Goal: Information Seeking & Learning: Learn about a topic

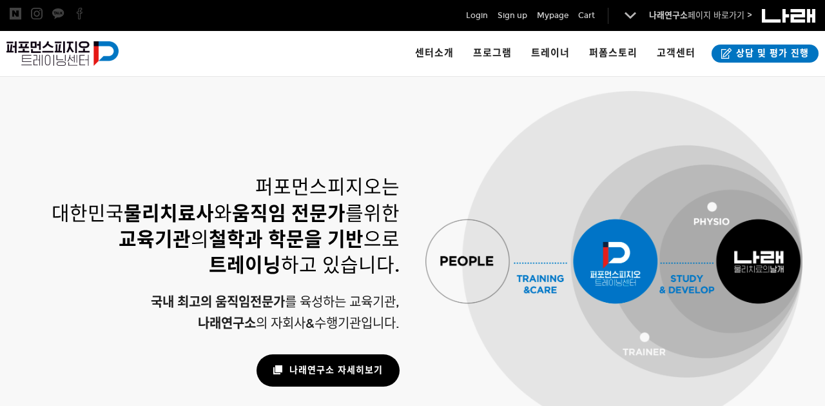
scroll to position [937, 0]
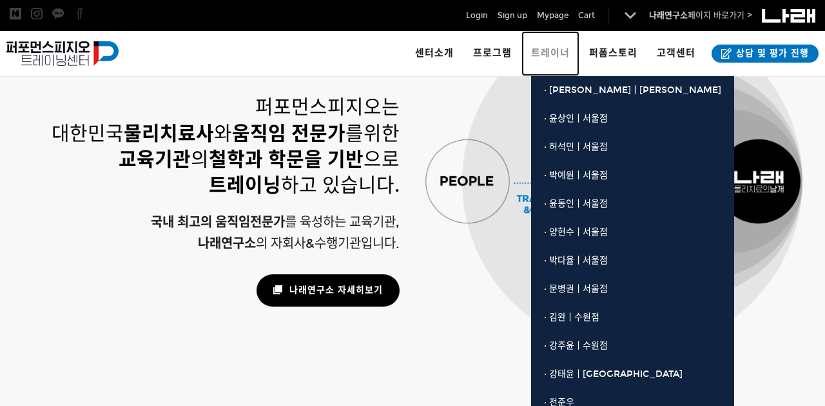
click at [556, 59] on link "트레이너" at bounding box center [551, 53] width 58 height 45
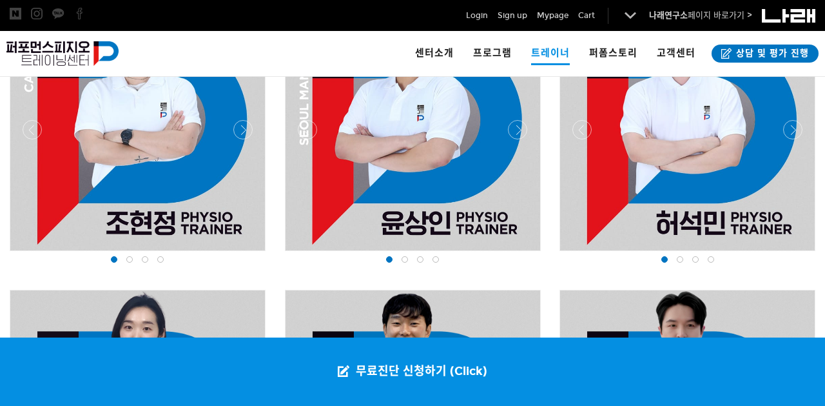
scroll to position [931, 0]
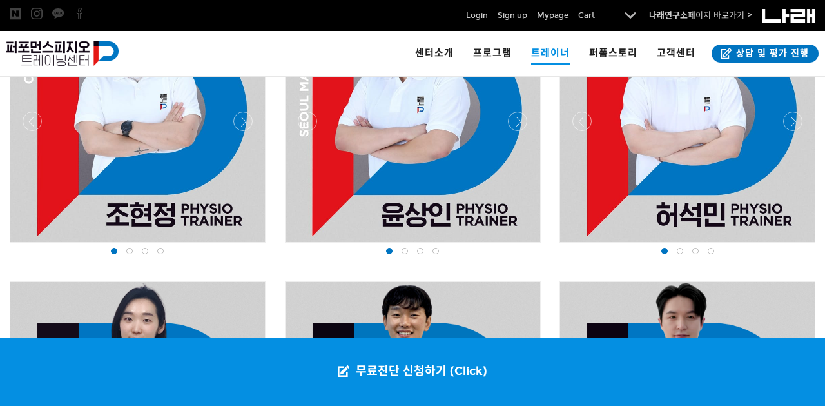
click at [515, 246] on div at bounding box center [413, 246] width 262 height 0
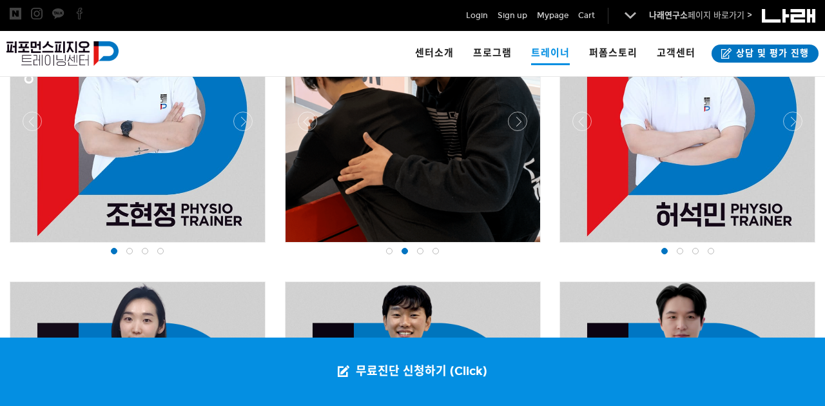
click at [515, 246] on div at bounding box center [413, 246] width 262 height 0
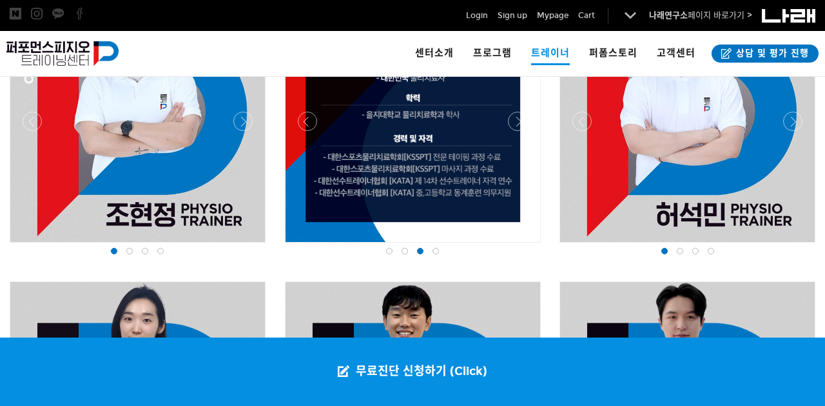
click at [515, 246] on div at bounding box center [413, 246] width 262 height 0
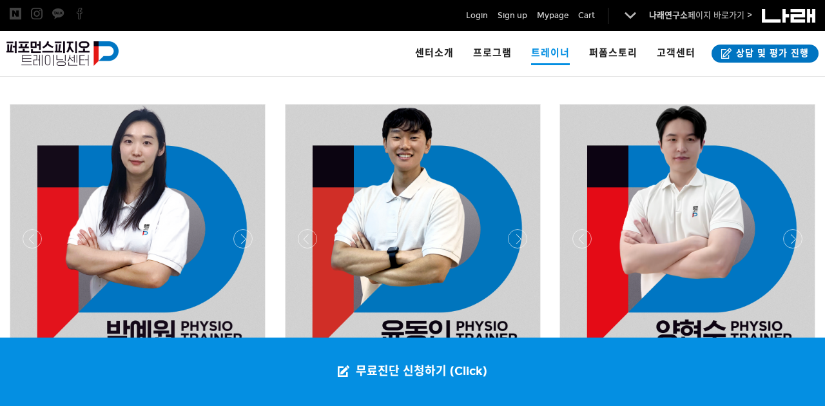
scroll to position [1191, 0]
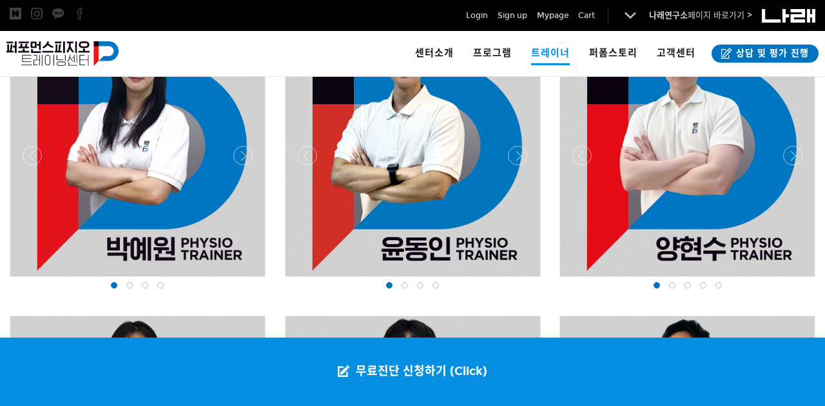
click at [245, 280] on div at bounding box center [137, 280] width 262 height 0
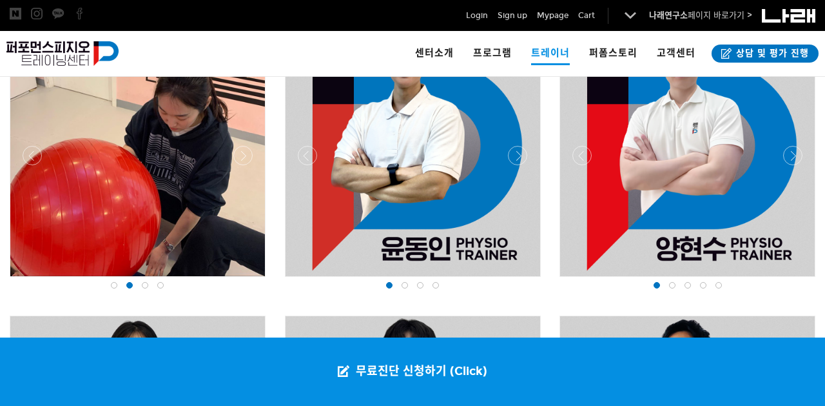
click at [245, 280] on div at bounding box center [137, 280] width 262 height 0
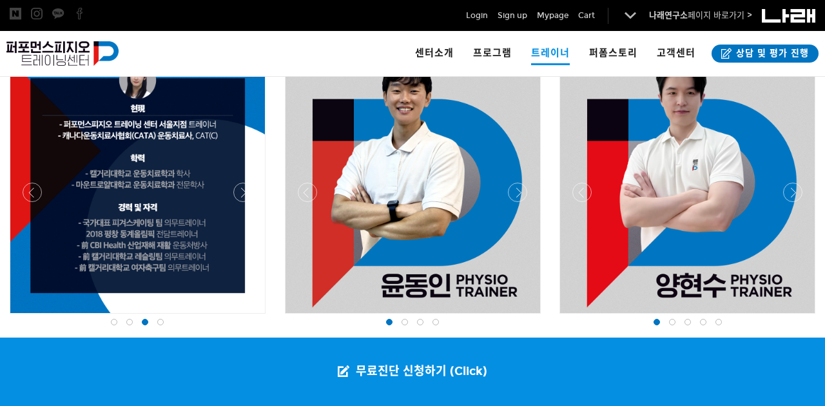
scroll to position [1153, 0]
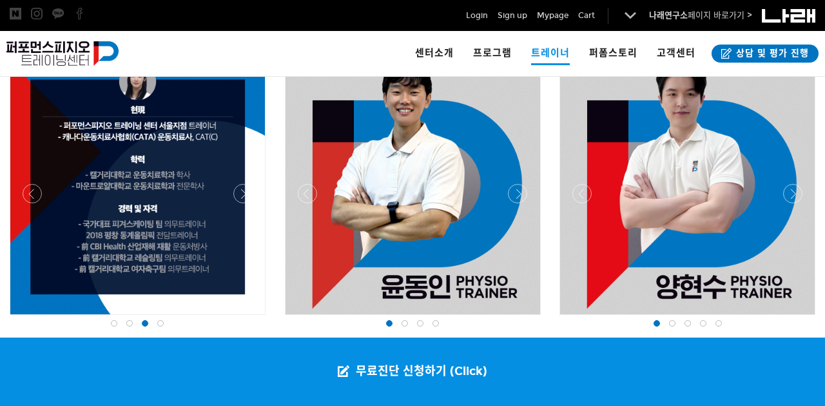
click at [242, 318] on div at bounding box center [137, 318] width 262 height 0
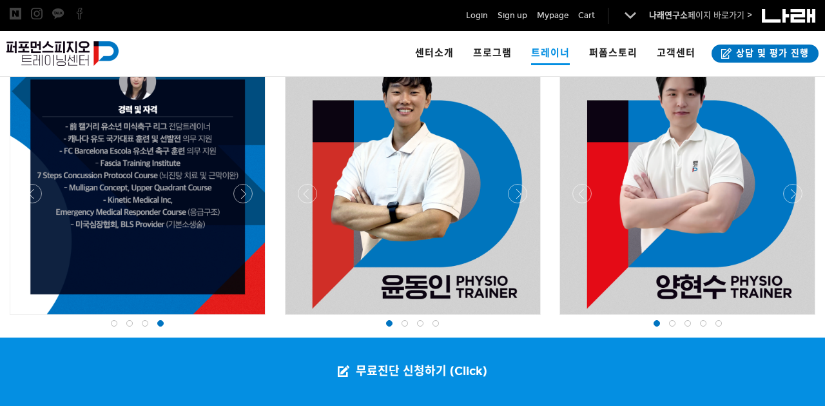
scroll to position [1138, 0]
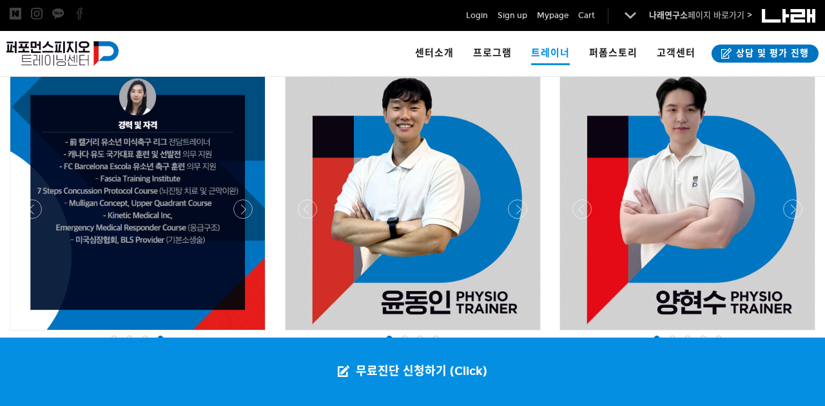
click at [519, 333] on div at bounding box center [413, 333] width 262 height 0
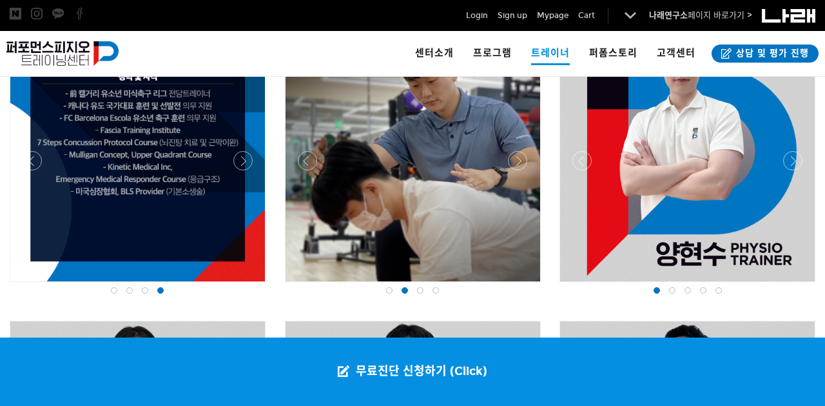
scroll to position [1192, 0]
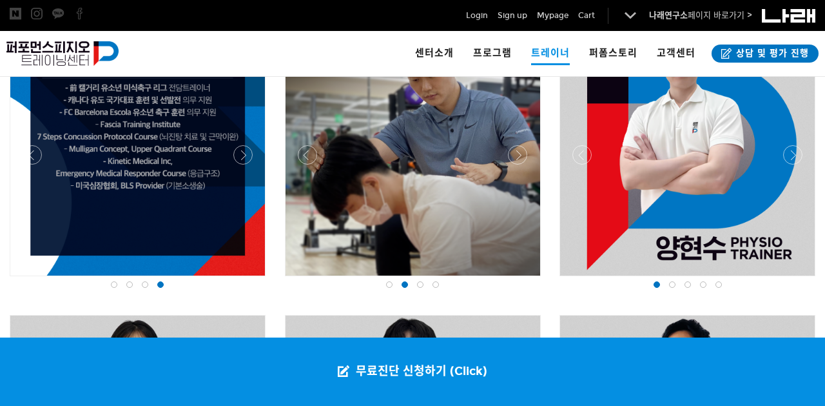
click at [523, 279] on div at bounding box center [413, 279] width 262 height 0
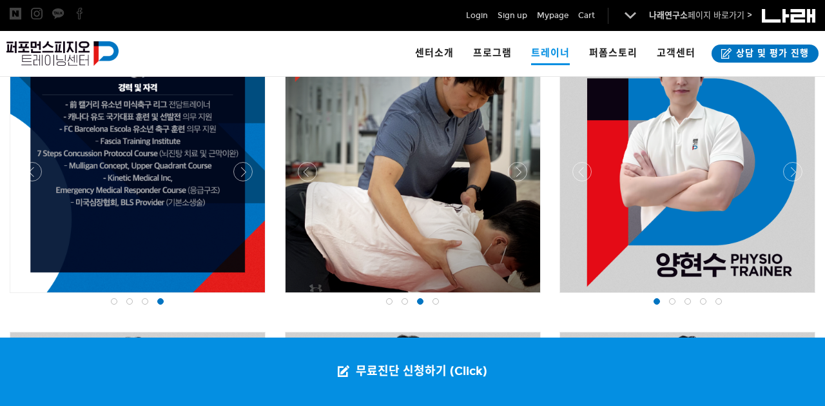
scroll to position [1171, 0]
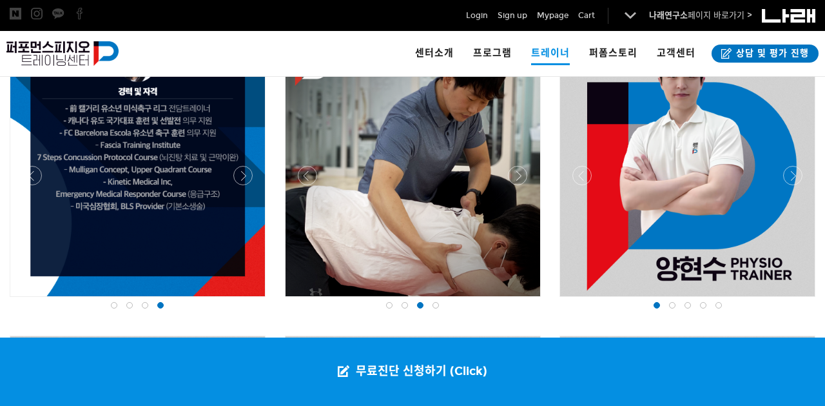
click at [524, 300] on div at bounding box center [413, 300] width 262 height 0
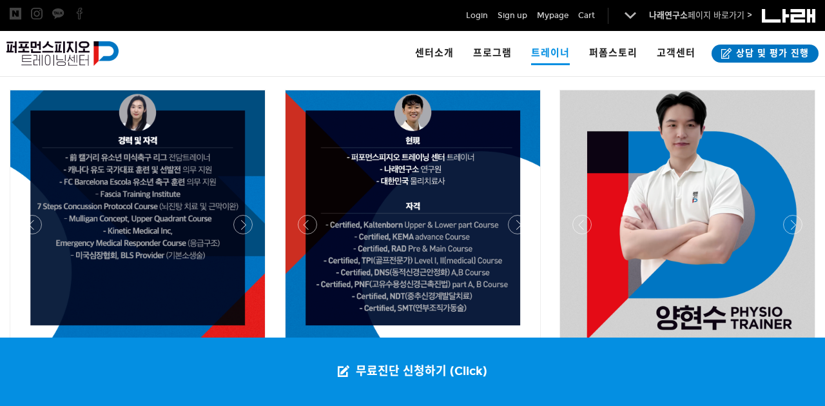
scroll to position [1142, 0]
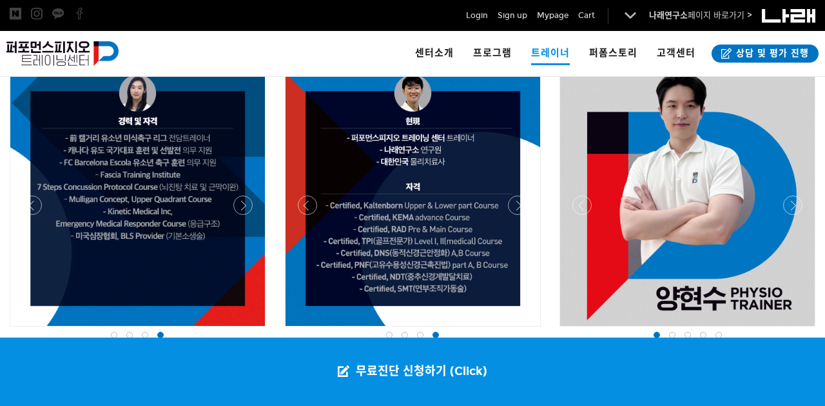
click at [799, 329] on div at bounding box center [687, 329] width 262 height 0
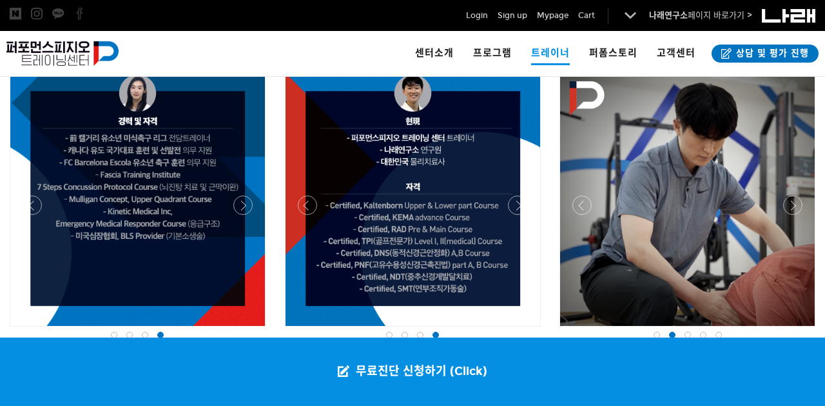
click at [799, 329] on div at bounding box center [687, 329] width 262 height 0
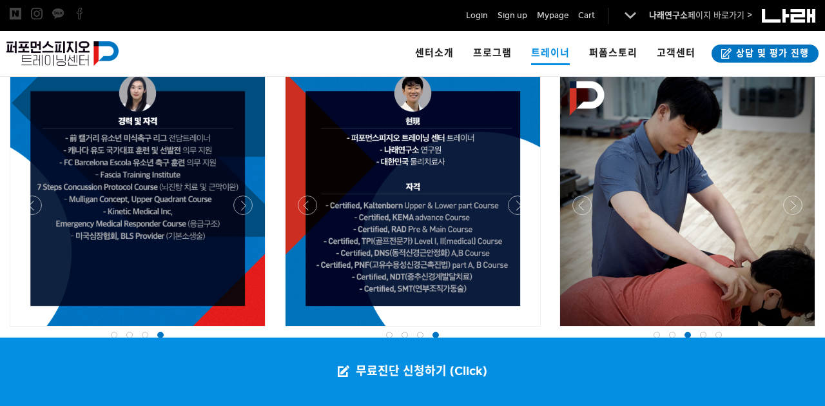
click at [799, 329] on div at bounding box center [687, 329] width 262 height 0
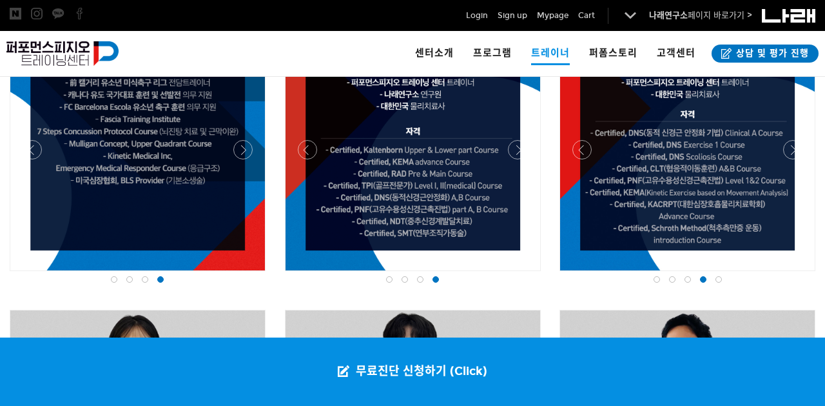
scroll to position [1198, 0]
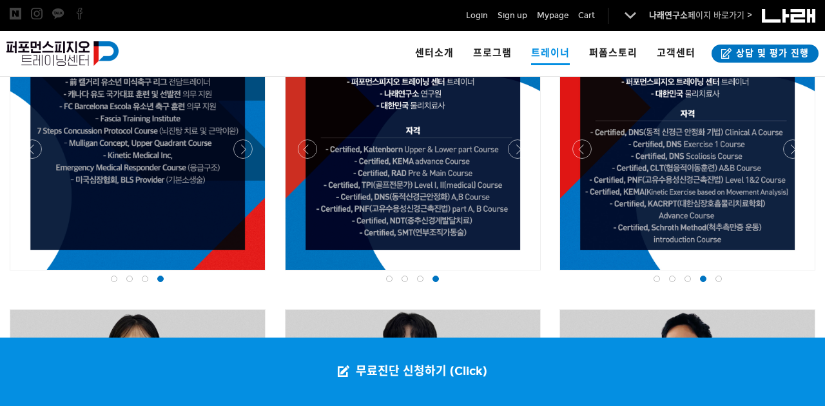
click at [788, 273] on div at bounding box center [687, 273] width 262 height 0
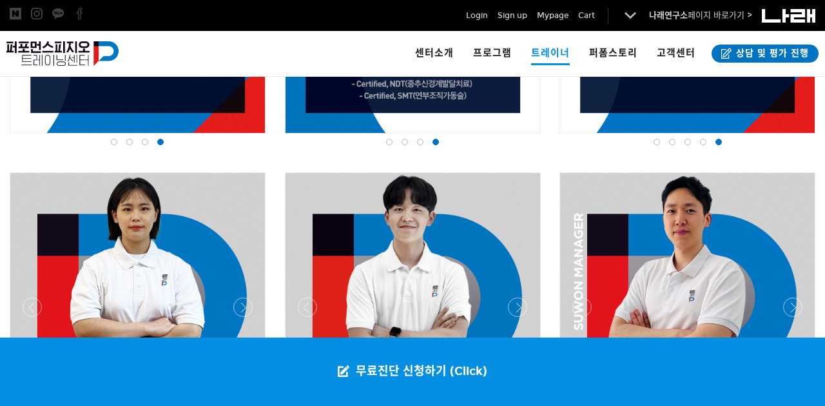
scroll to position [1475, 0]
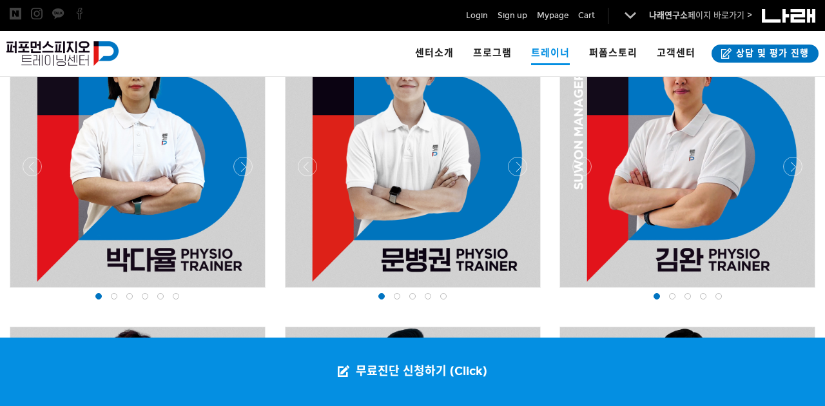
click at [240, 291] on div at bounding box center [137, 291] width 262 height 0
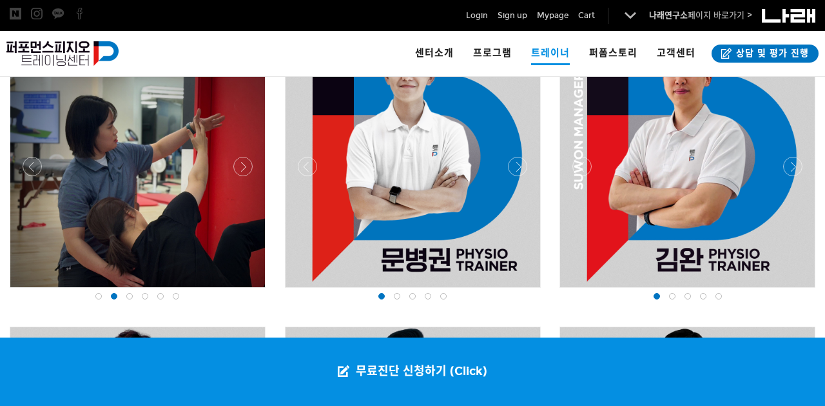
click at [240, 291] on div at bounding box center [137, 291] width 262 height 0
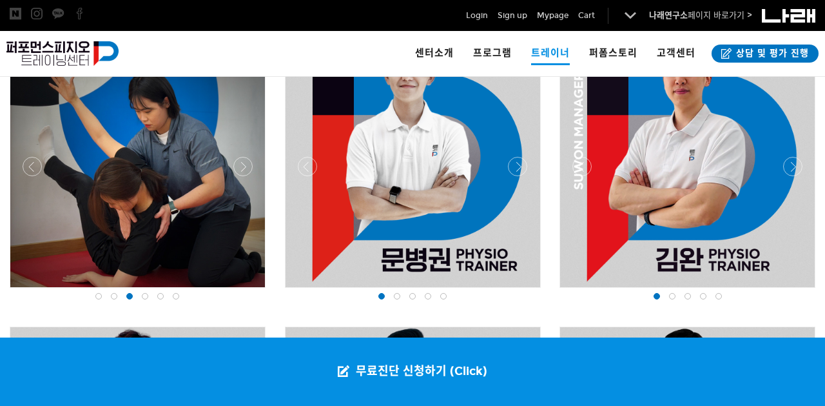
click at [240, 291] on div at bounding box center [137, 291] width 262 height 0
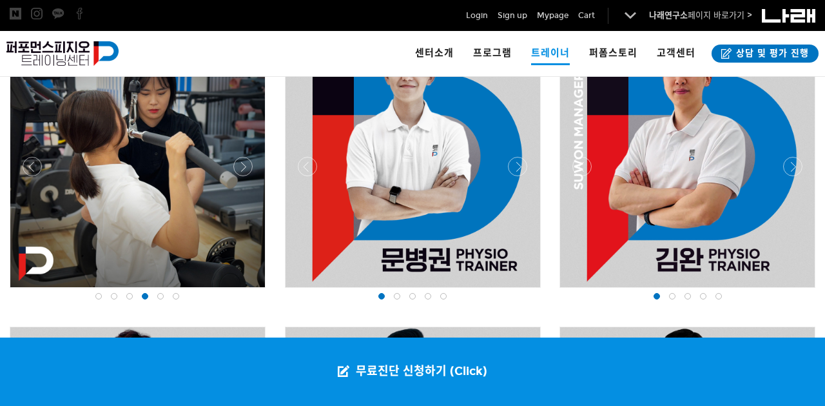
click at [246, 291] on div at bounding box center [137, 291] width 262 height 0
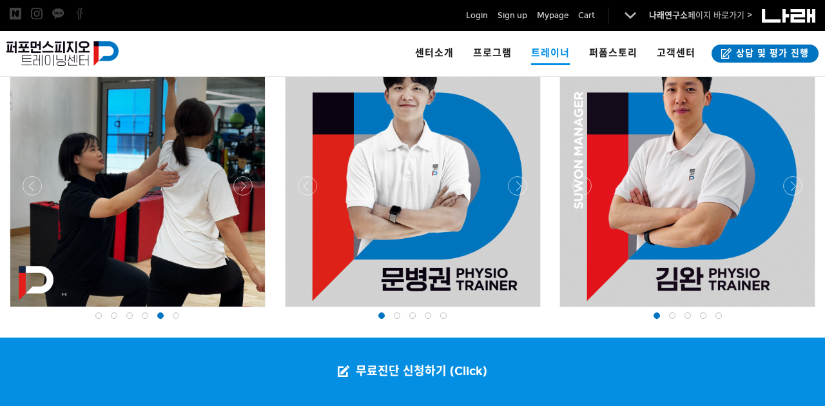
scroll to position [1453, 0]
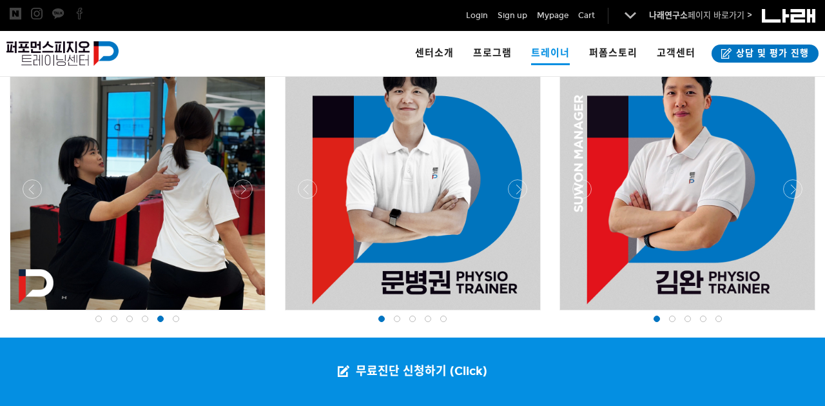
click at [244, 313] on div at bounding box center [137, 313] width 262 height 0
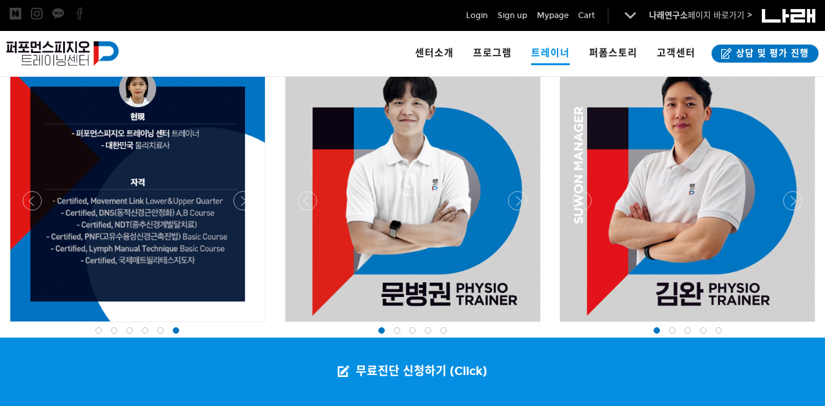
scroll to position [1436, 0]
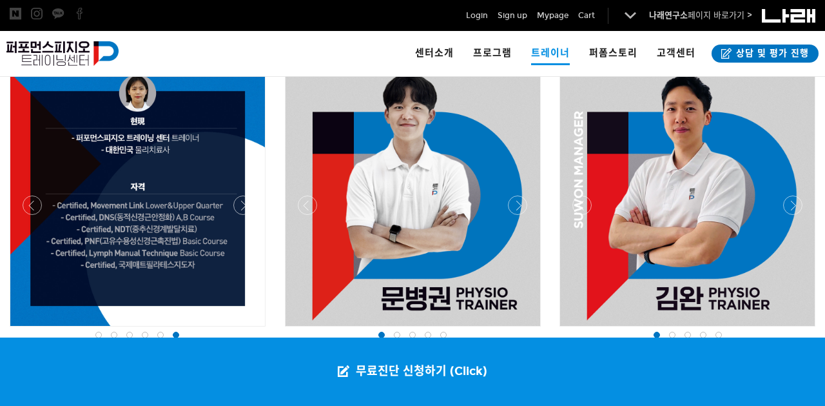
click at [522, 329] on div at bounding box center [413, 329] width 262 height 0
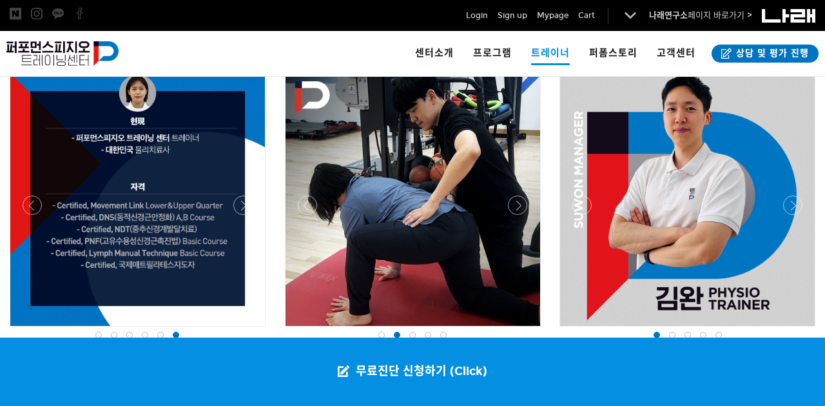
click at [522, 329] on div at bounding box center [413, 329] width 262 height 0
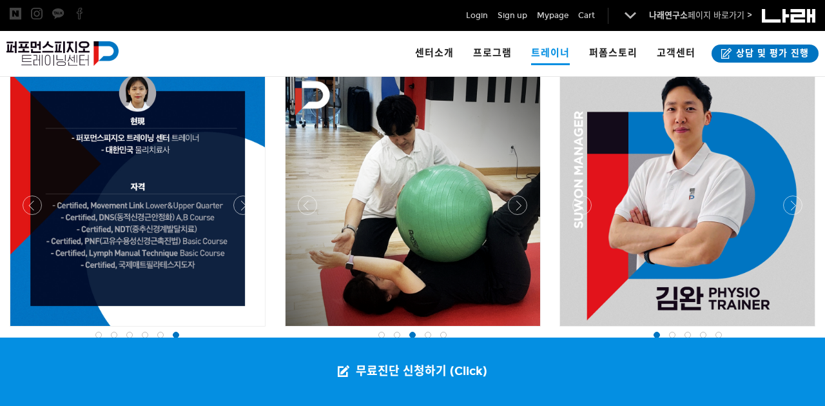
click at [522, 329] on div at bounding box center [413, 329] width 262 height 0
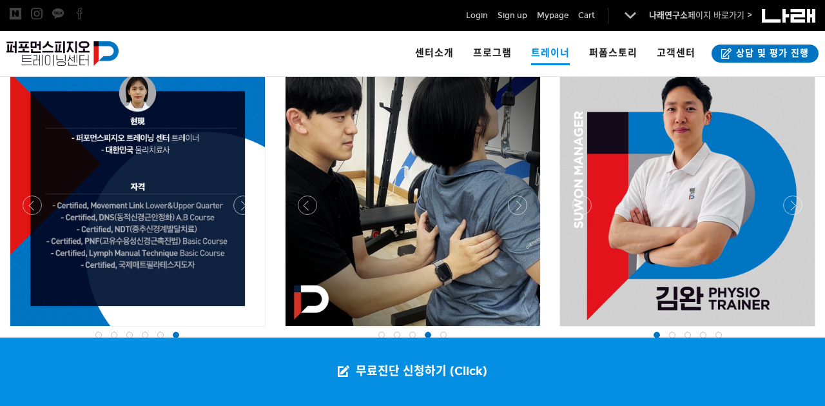
click at [522, 329] on div at bounding box center [413, 329] width 262 height 0
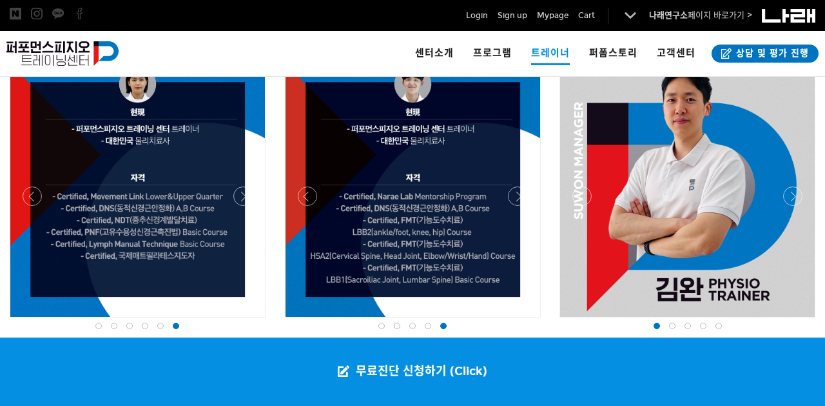
scroll to position [1444, 0]
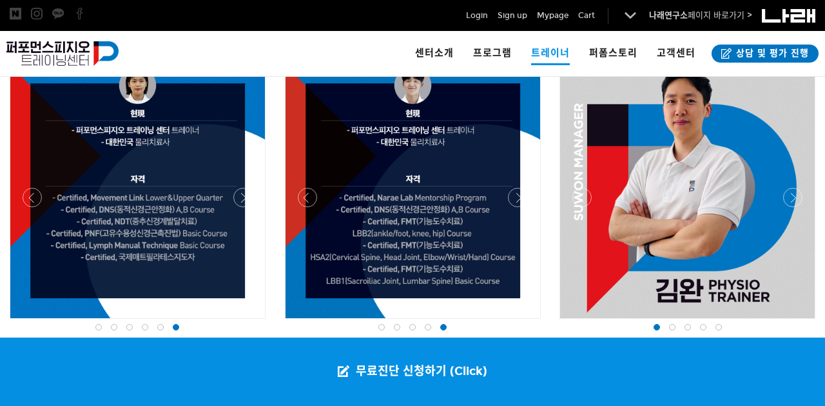
click at [789, 322] on div at bounding box center [687, 322] width 262 height 0
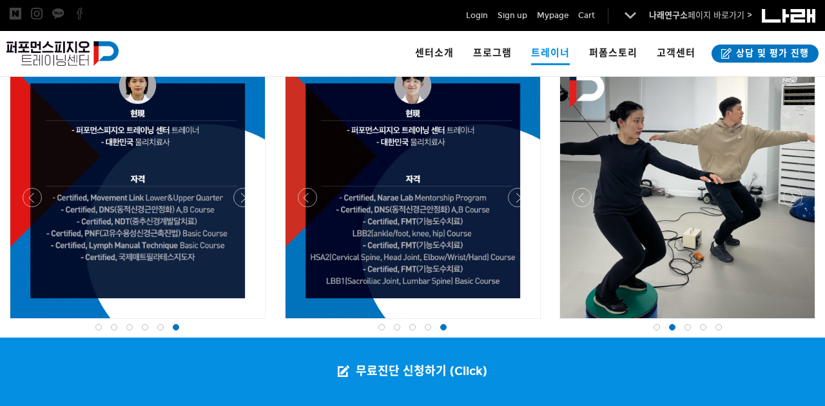
click at [789, 322] on div at bounding box center [687, 322] width 262 height 0
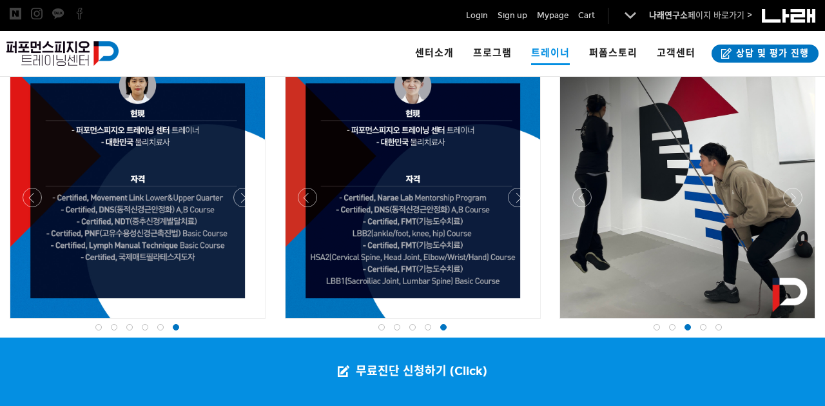
click at [789, 322] on div at bounding box center [687, 322] width 262 height 0
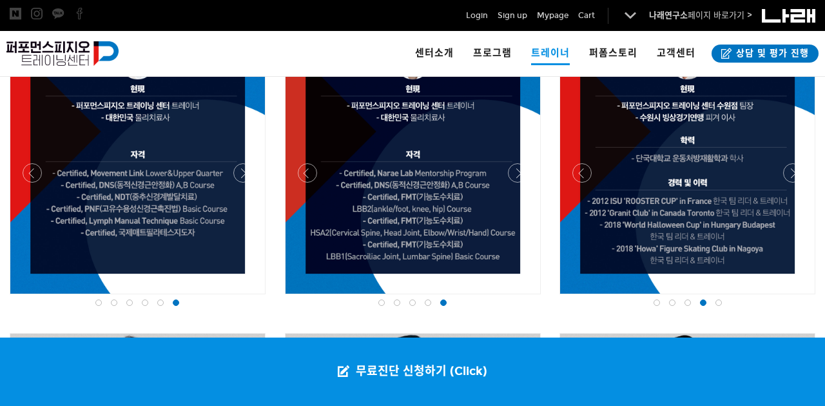
scroll to position [1474, 0]
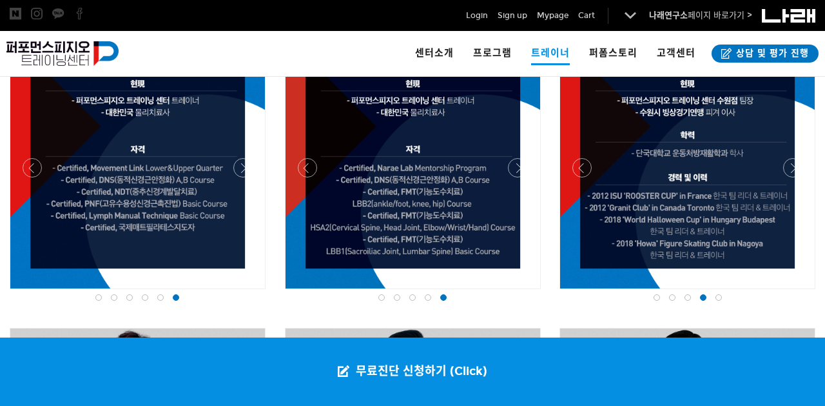
click at [797, 292] on div at bounding box center [687, 292] width 262 height 0
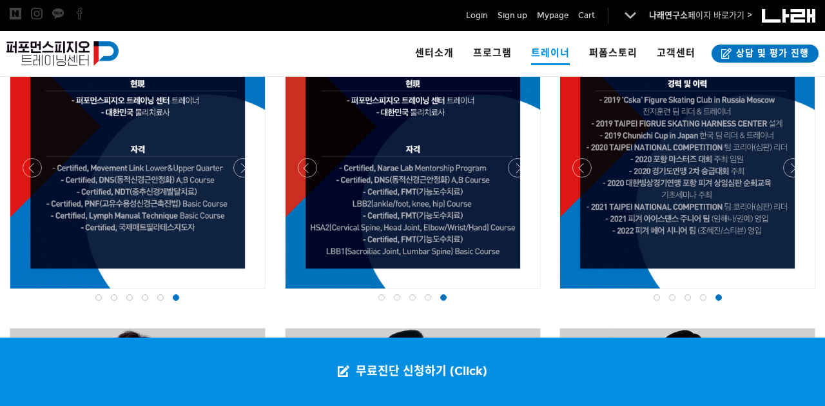
click at [797, 292] on div at bounding box center [687, 292] width 262 height 0
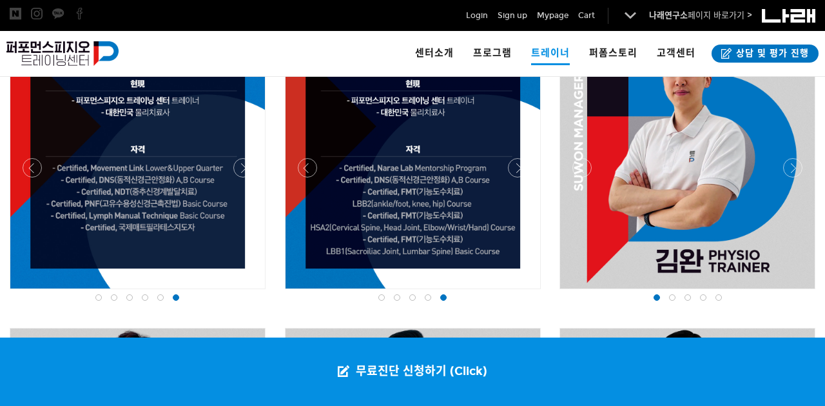
click at [582, 292] on div at bounding box center [687, 292] width 262 height 0
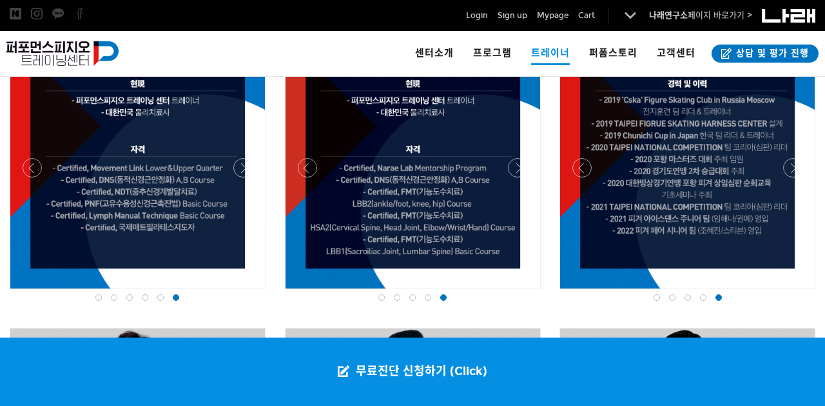
click at [582, 292] on div at bounding box center [687, 292] width 262 height 0
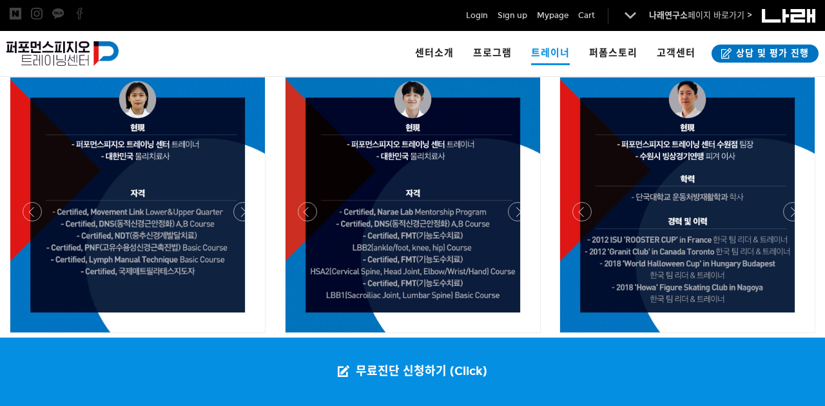
scroll to position [1442, 0]
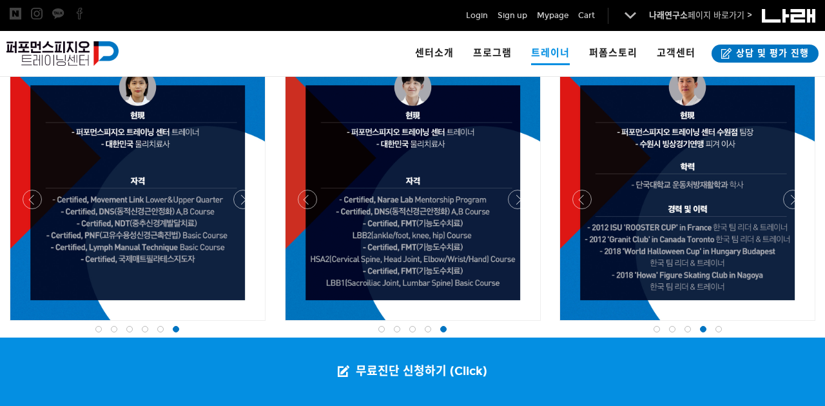
click at [797, 324] on div at bounding box center [687, 324] width 262 height 0
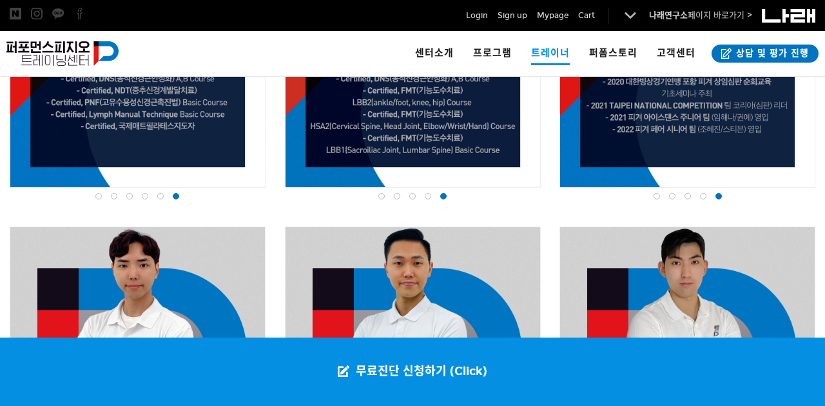
scroll to position [1716, 0]
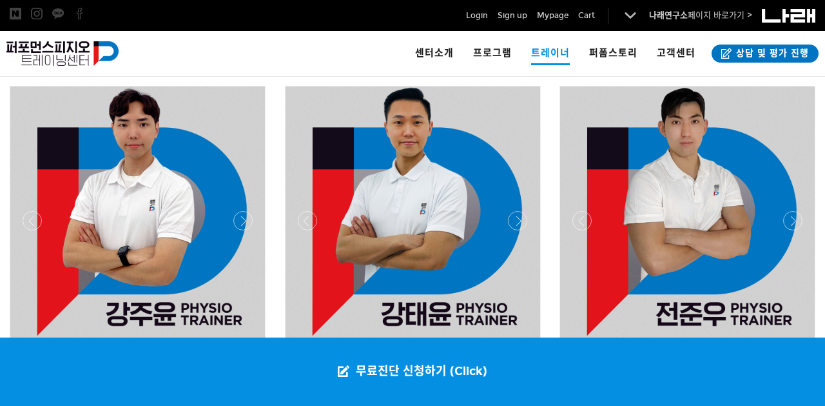
click at [239, 345] on div at bounding box center [137, 345] width 262 height 0
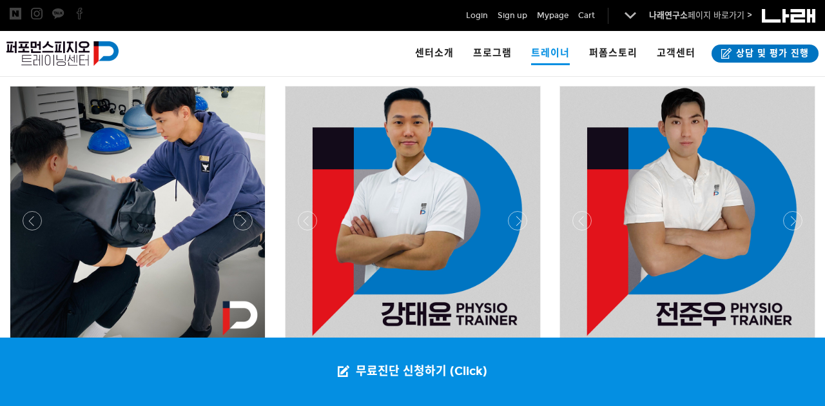
click at [239, 345] on div at bounding box center [137, 345] width 262 height 0
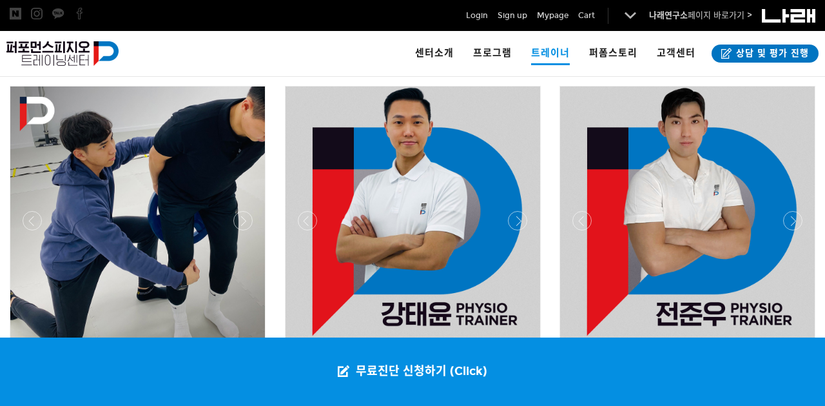
click at [239, 345] on div at bounding box center [137, 345] width 262 height 0
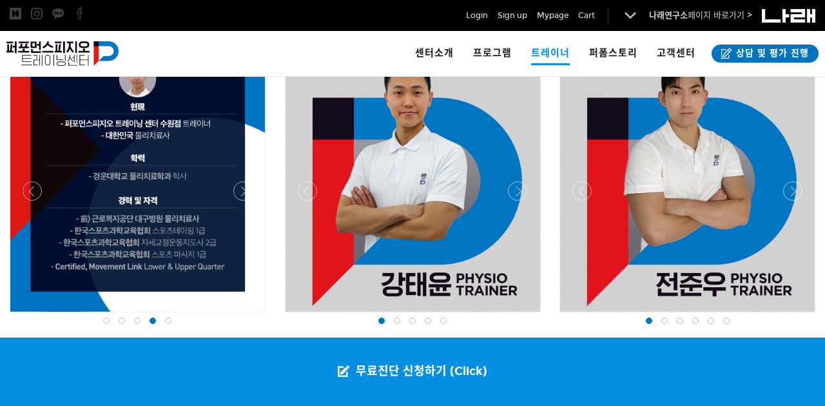
scroll to position [1750, 0]
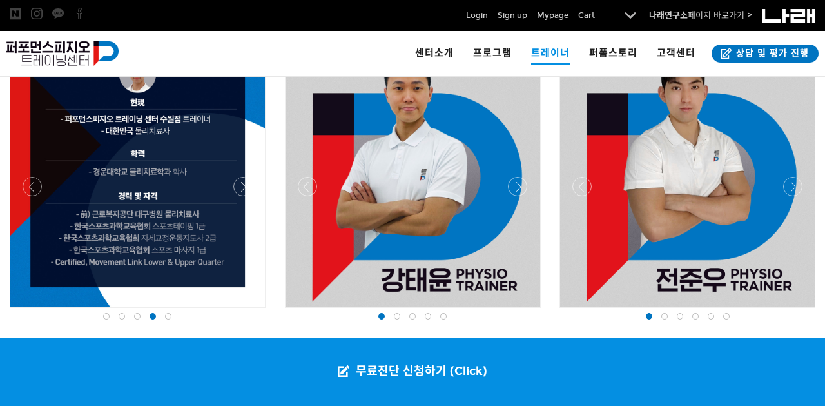
click at [238, 311] on div at bounding box center [137, 311] width 262 height 0
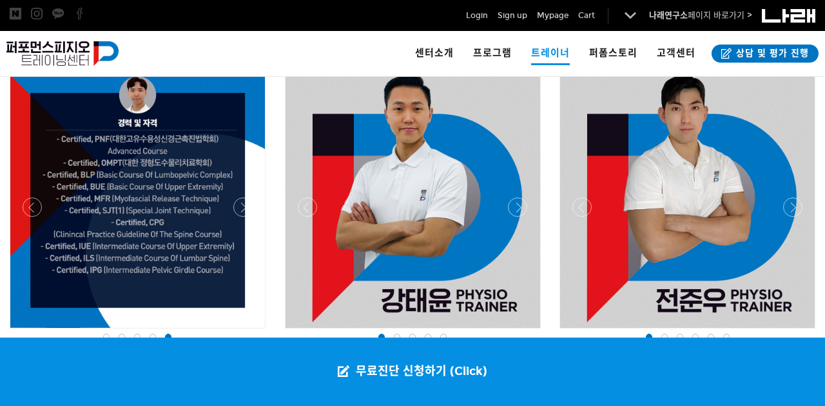
scroll to position [1745, 0]
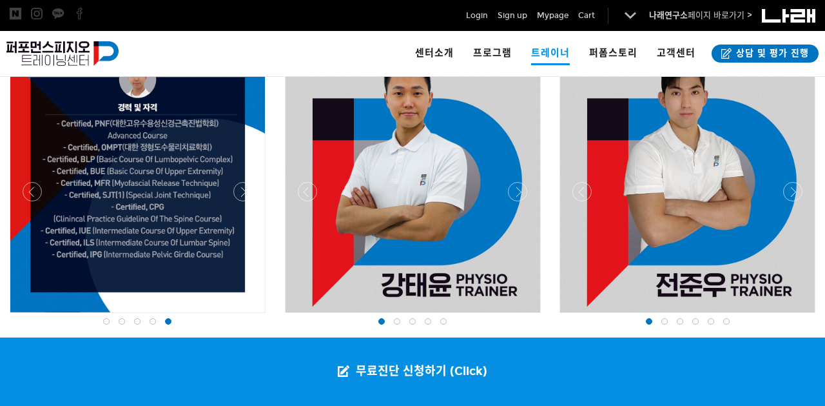
click at [30, 316] on div at bounding box center [137, 316] width 262 height 0
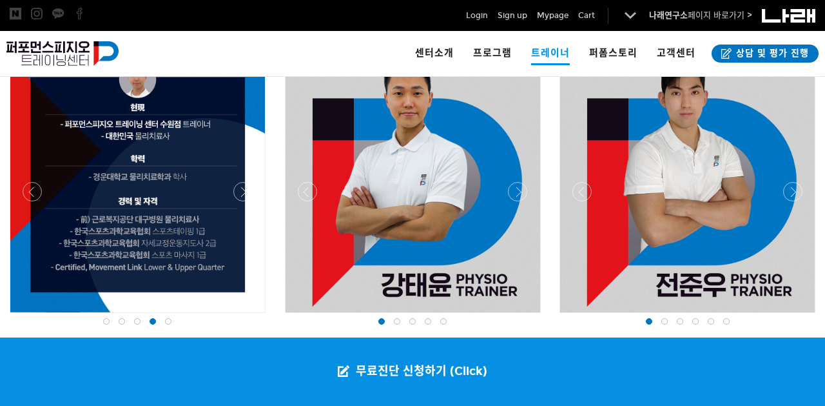
click at [245, 316] on div at bounding box center [137, 316] width 262 height 0
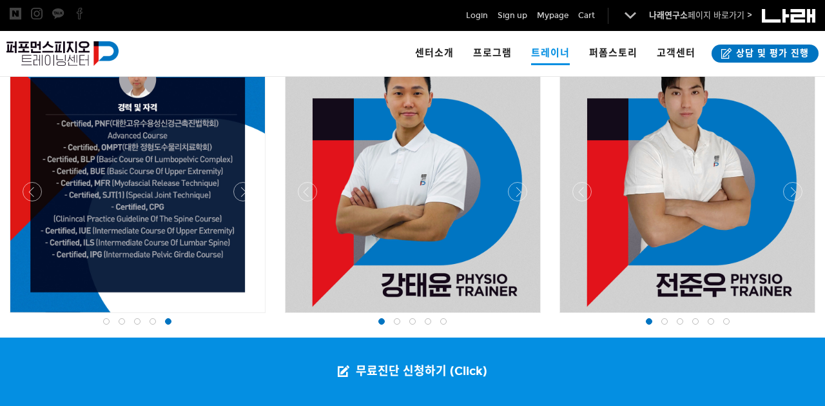
click at [524, 316] on div at bounding box center [413, 316] width 262 height 0
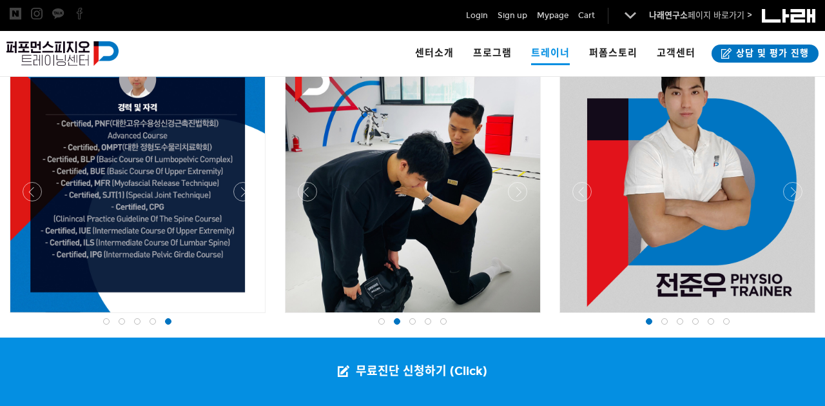
click at [524, 316] on div at bounding box center [413, 316] width 262 height 0
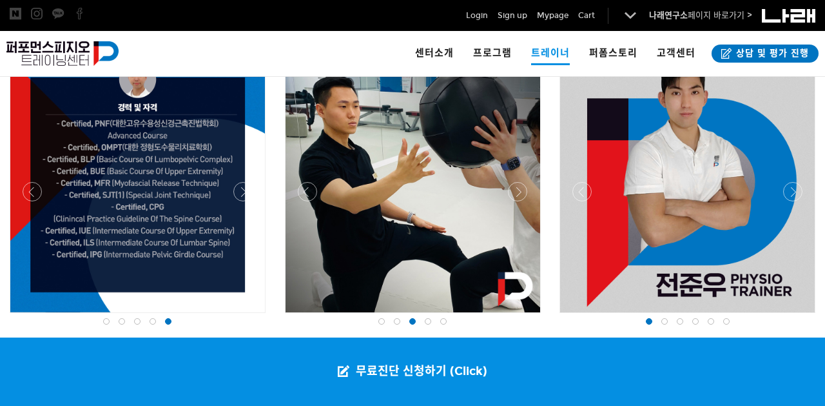
click at [524, 316] on div at bounding box center [413, 316] width 262 height 0
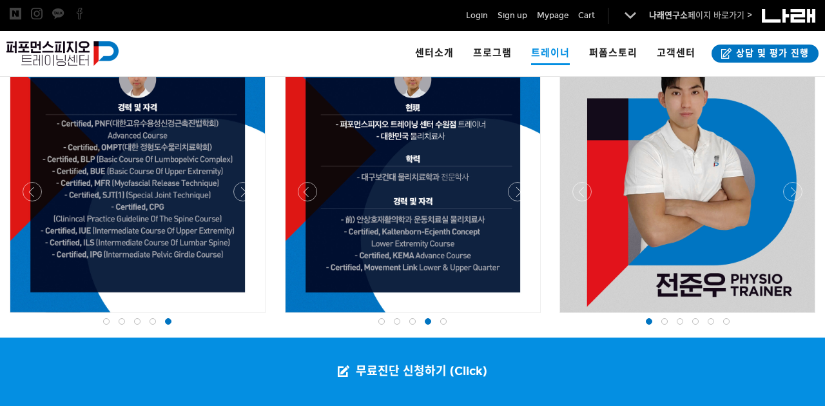
click at [22, 188] on div at bounding box center [137, 184] width 255 height 255
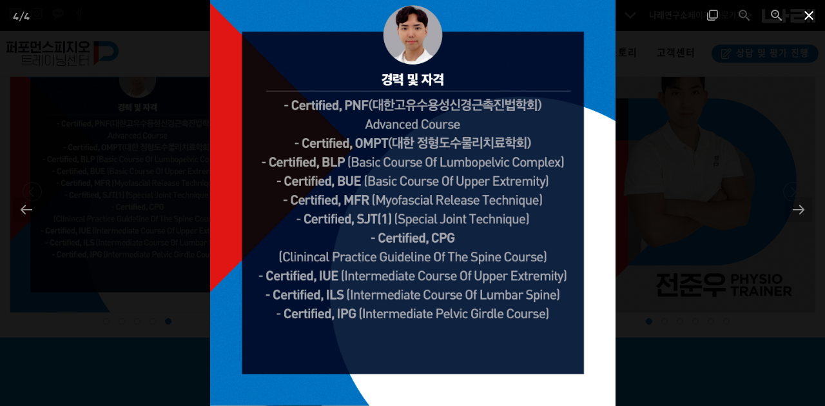
click at [813, 13] on span at bounding box center [809, 15] width 32 height 30
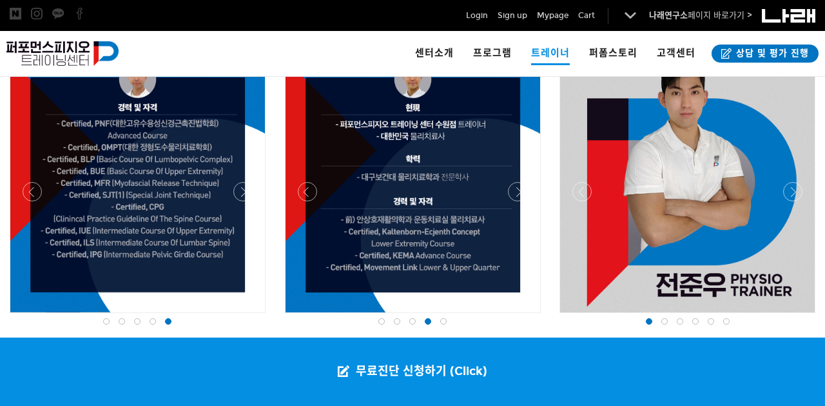
click at [28, 316] on div at bounding box center [137, 316] width 262 height 0
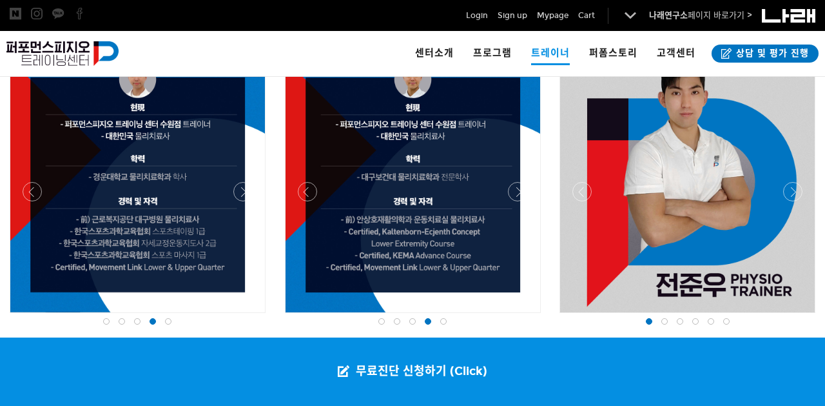
click at [520, 316] on div at bounding box center [413, 316] width 262 height 0
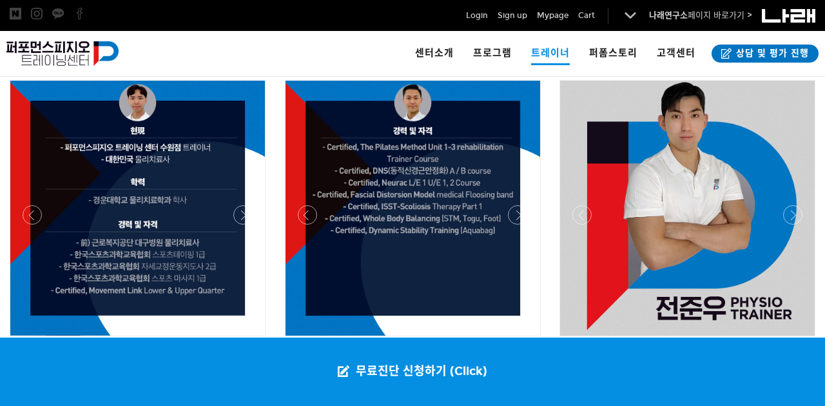
scroll to position [1728, 0]
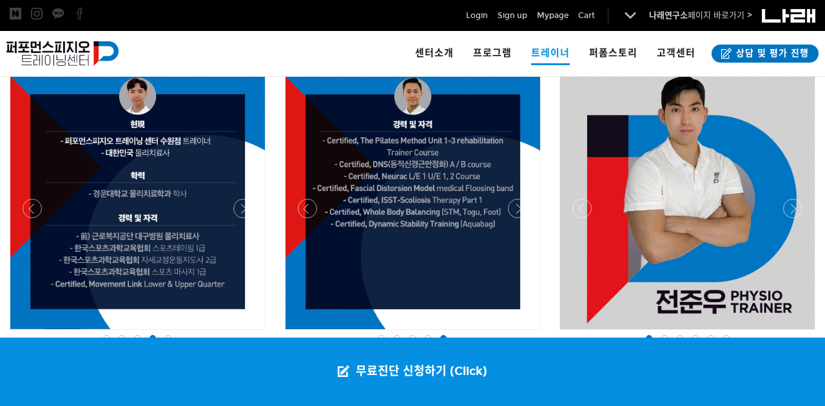
click at [796, 333] on div at bounding box center [687, 333] width 262 height 0
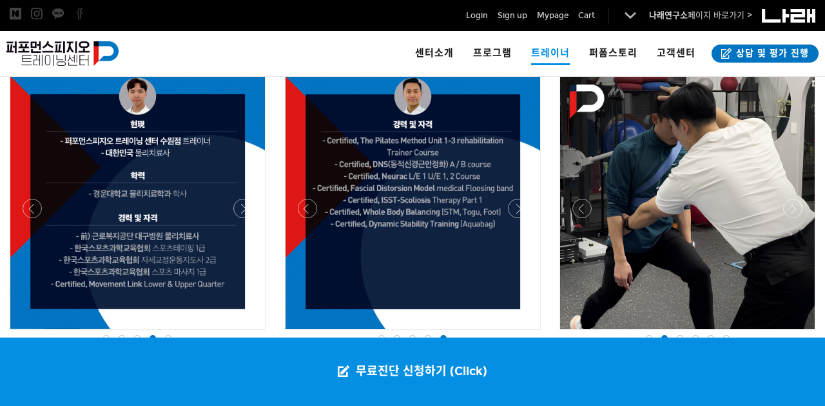
click at [796, 333] on div at bounding box center [687, 333] width 262 height 0
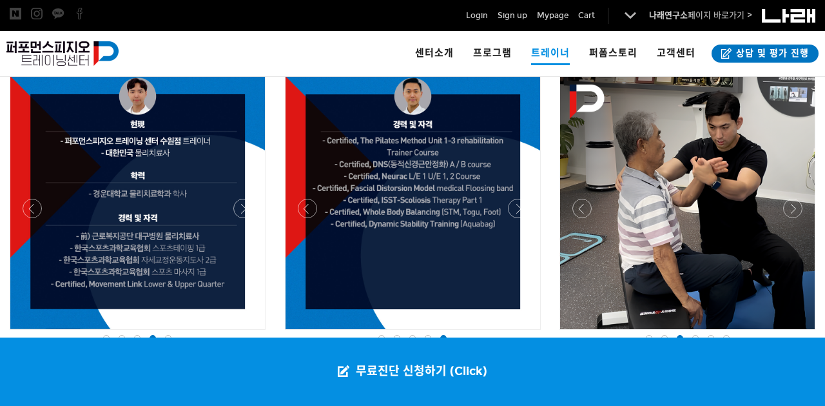
click at [796, 333] on div at bounding box center [687, 333] width 262 height 0
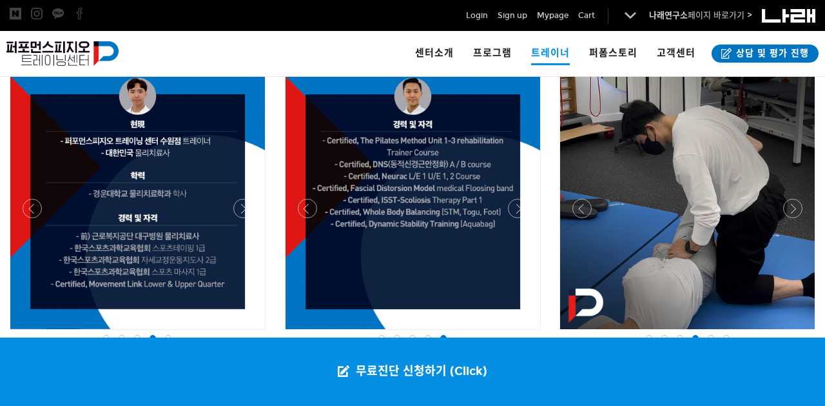
click at [796, 333] on div at bounding box center [687, 333] width 262 height 0
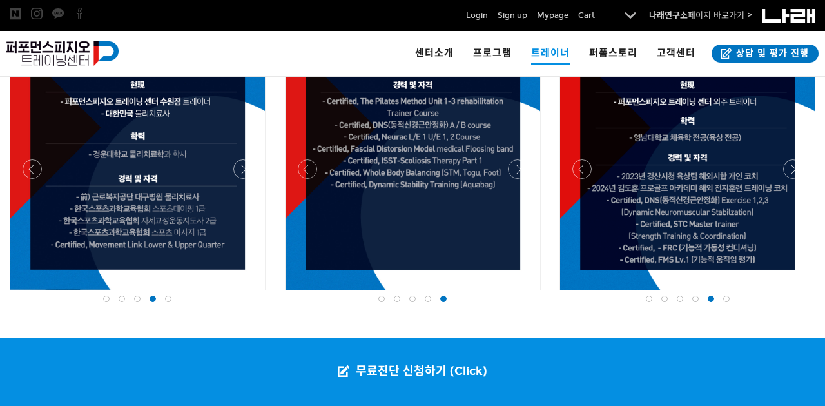
scroll to position [1751, 0]
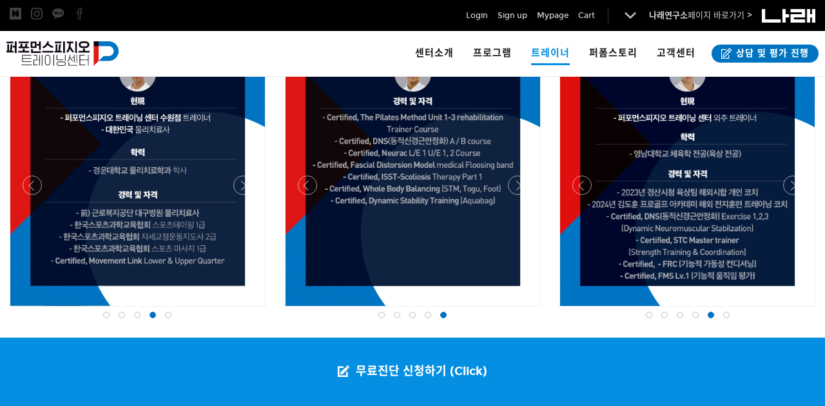
click at [788, 309] on div at bounding box center [687, 309] width 262 height 0
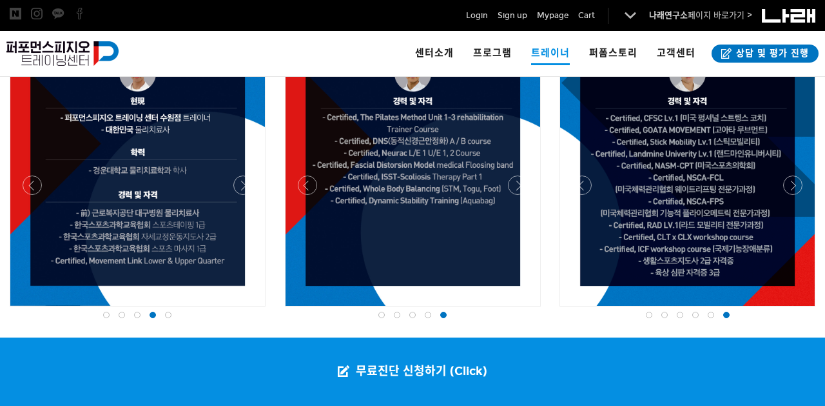
click at [581, 309] on div at bounding box center [687, 309] width 262 height 0
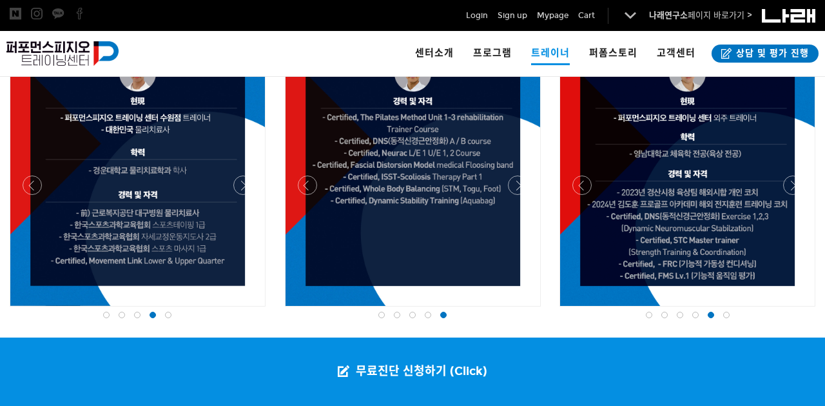
scroll to position [1748, 0]
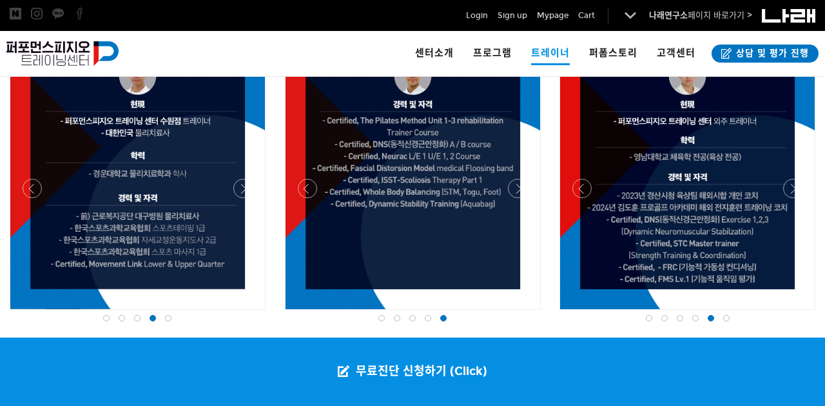
click at [790, 313] on div at bounding box center [687, 313] width 262 height 0
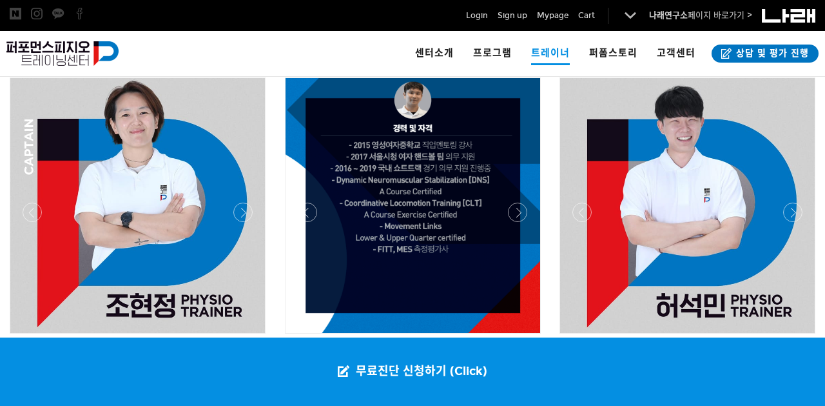
scroll to position [0, 0]
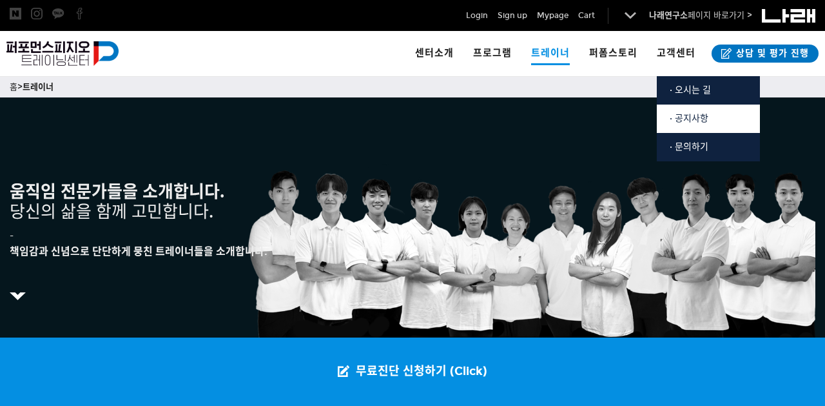
click at [681, 115] on span "· 공지사항" at bounding box center [689, 118] width 39 height 11
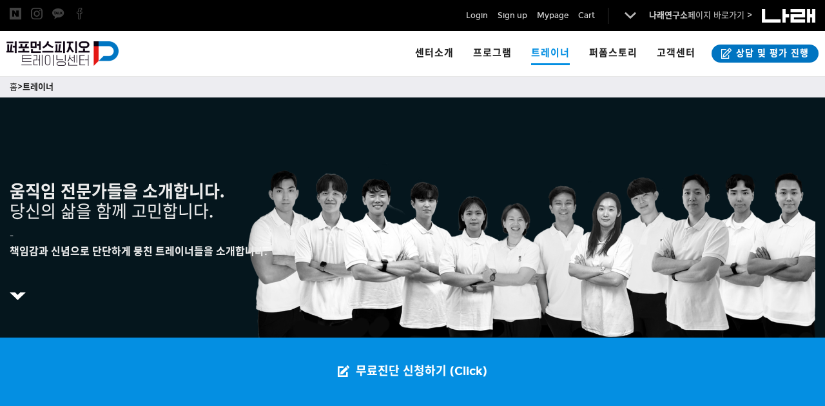
scroll to position [87, 0]
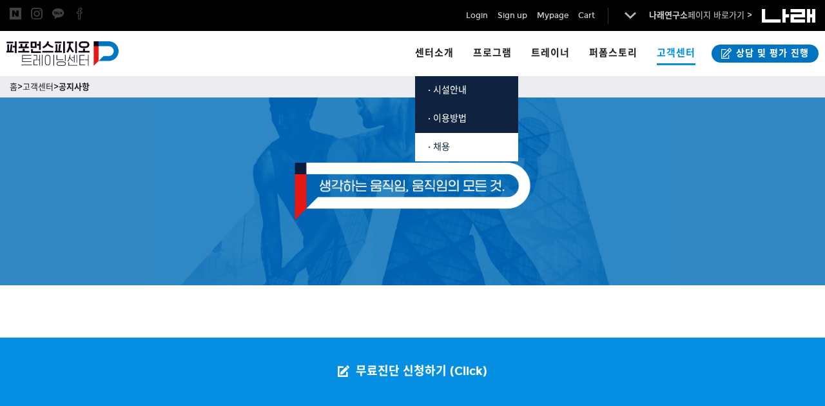
click at [450, 144] on span "· 채용" at bounding box center [439, 146] width 22 height 11
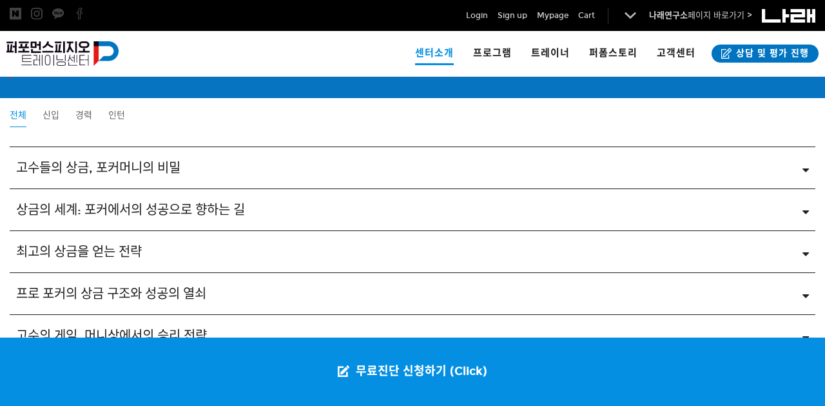
scroll to position [2062, 0]
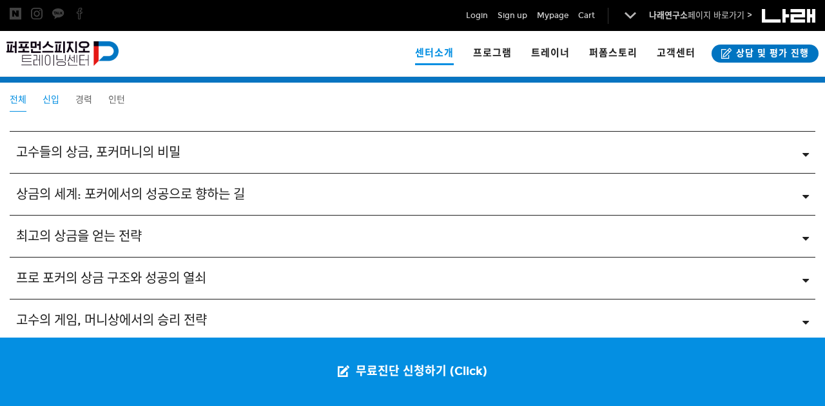
click at [54, 103] on span "신입" at bounding box center [51, 99] width 17 height 11
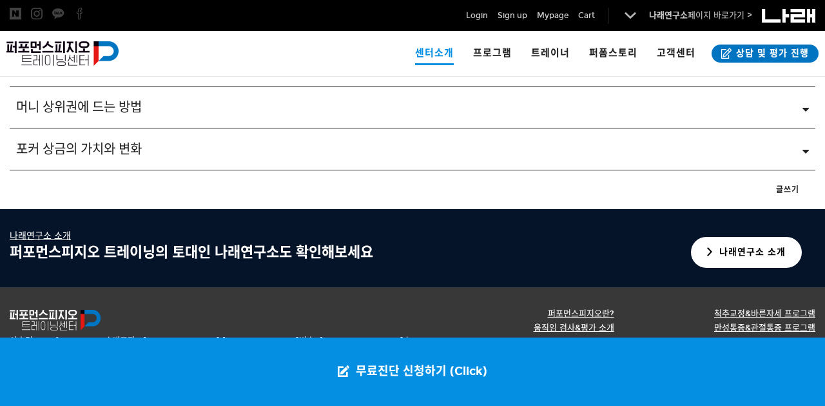
scroll to position [2366, 0]
